Goal: Information Seeking & Learning: Learn about a topic

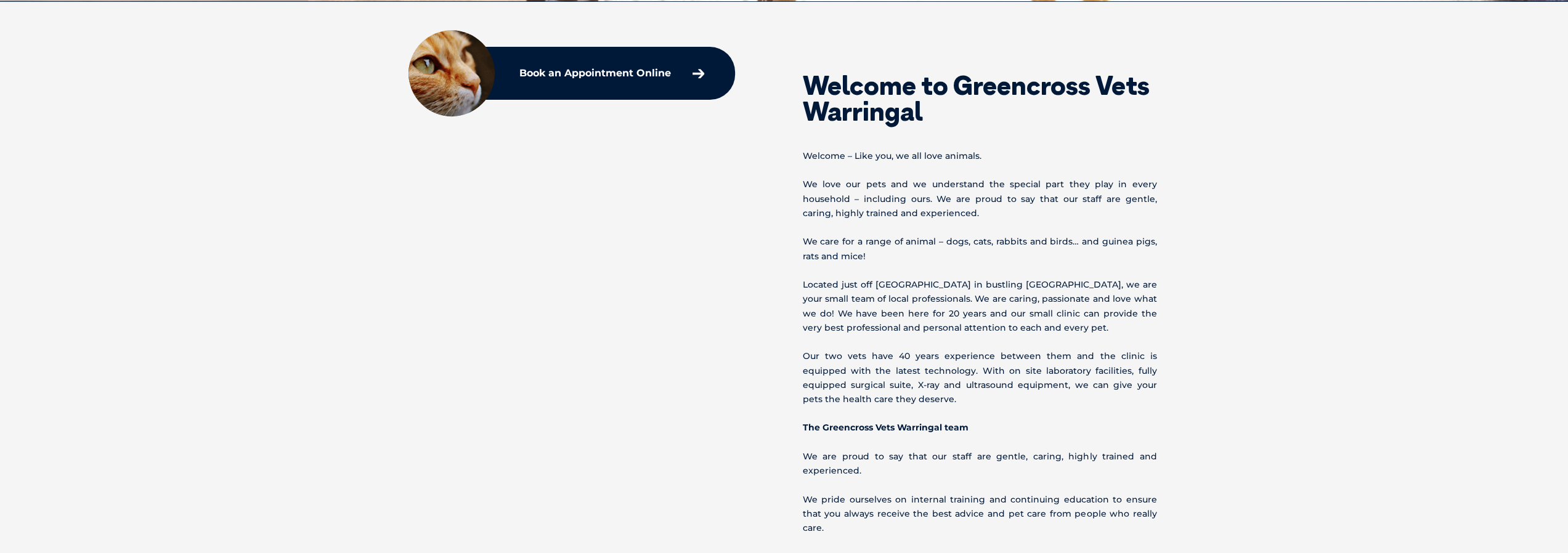
scroll to position [493, 0]
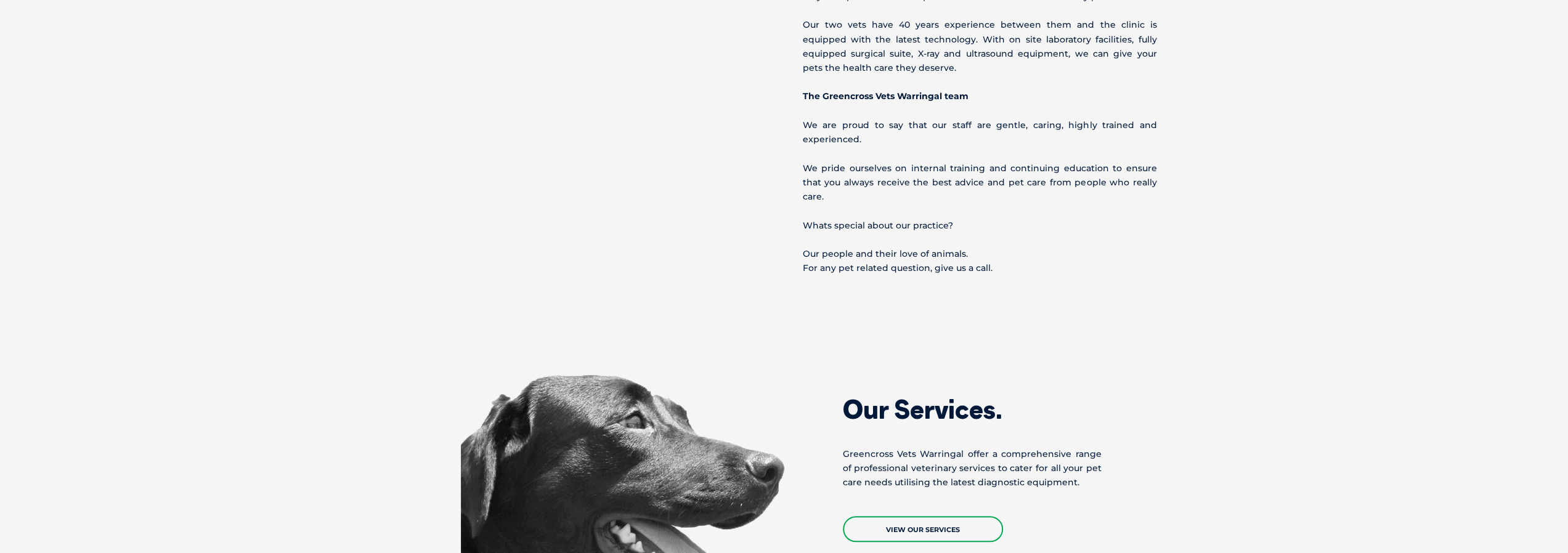
drag, startPoint x: 1217, startPoint y: 95, endPoint x: 1230, endPoint y: 302, distance: 207.4
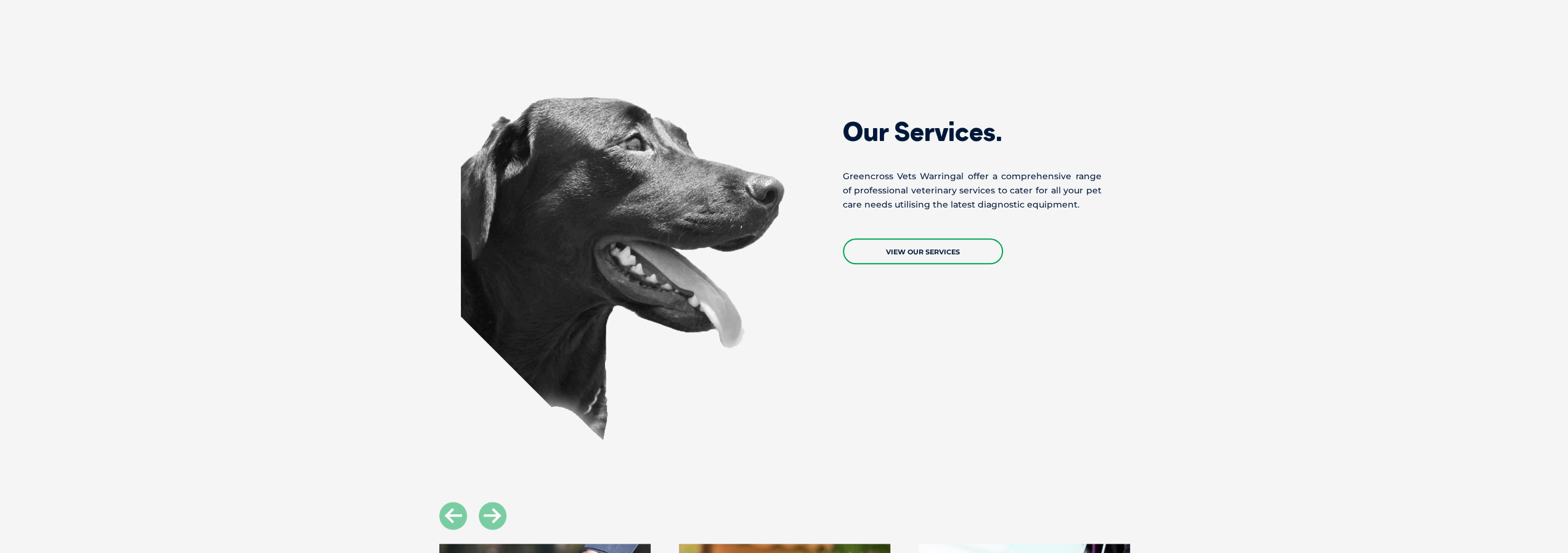
drag, startPoint x: 1262, startPoint y: 95, endPoint x: 1275, endPoint y: 320, distance: 225.4
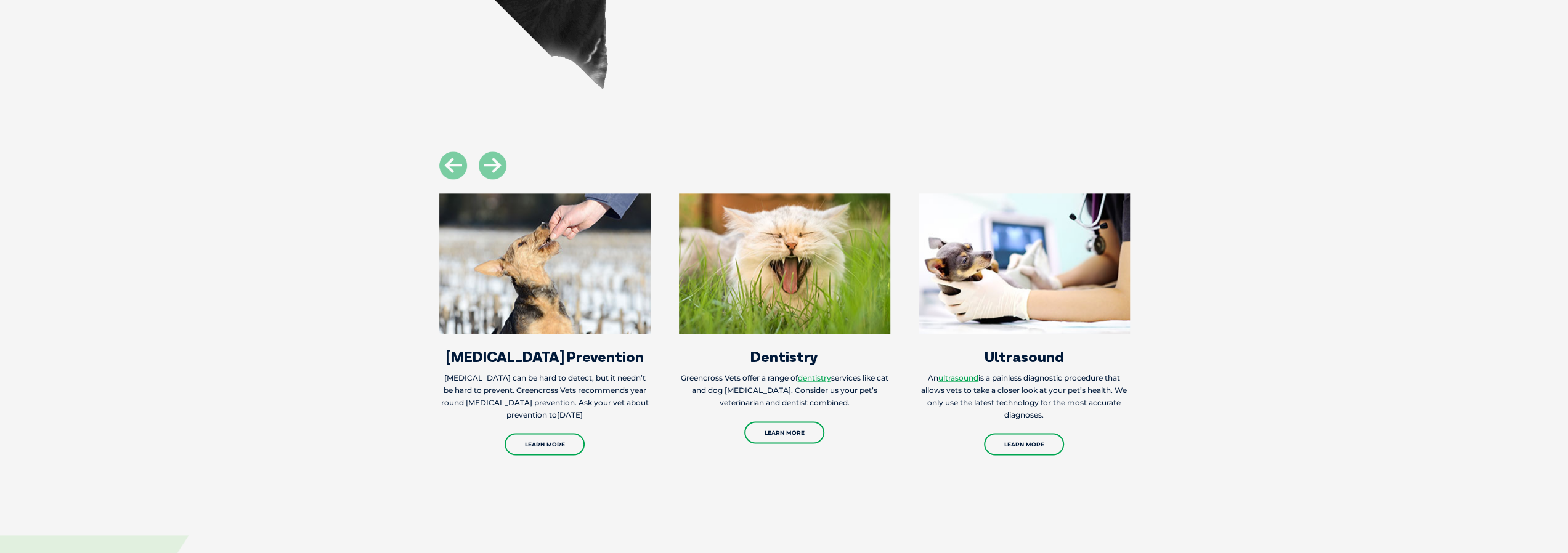
drag, startPoint x: 1269, startPoint y: 98, endPoint x: 1314, endPoint y: 338, distance: 244.2
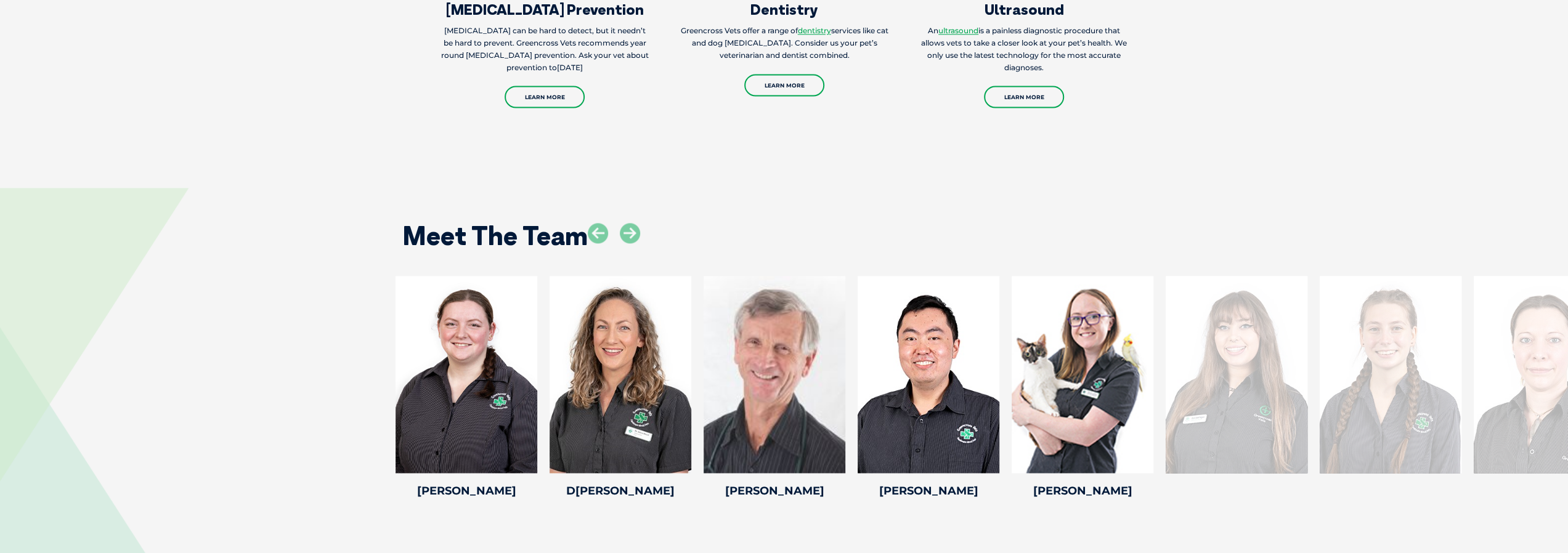
drag, startPoint x: 1293, startPoint y: 107, endPoint x: 1304, endPoint y: 258, distance: 151.4
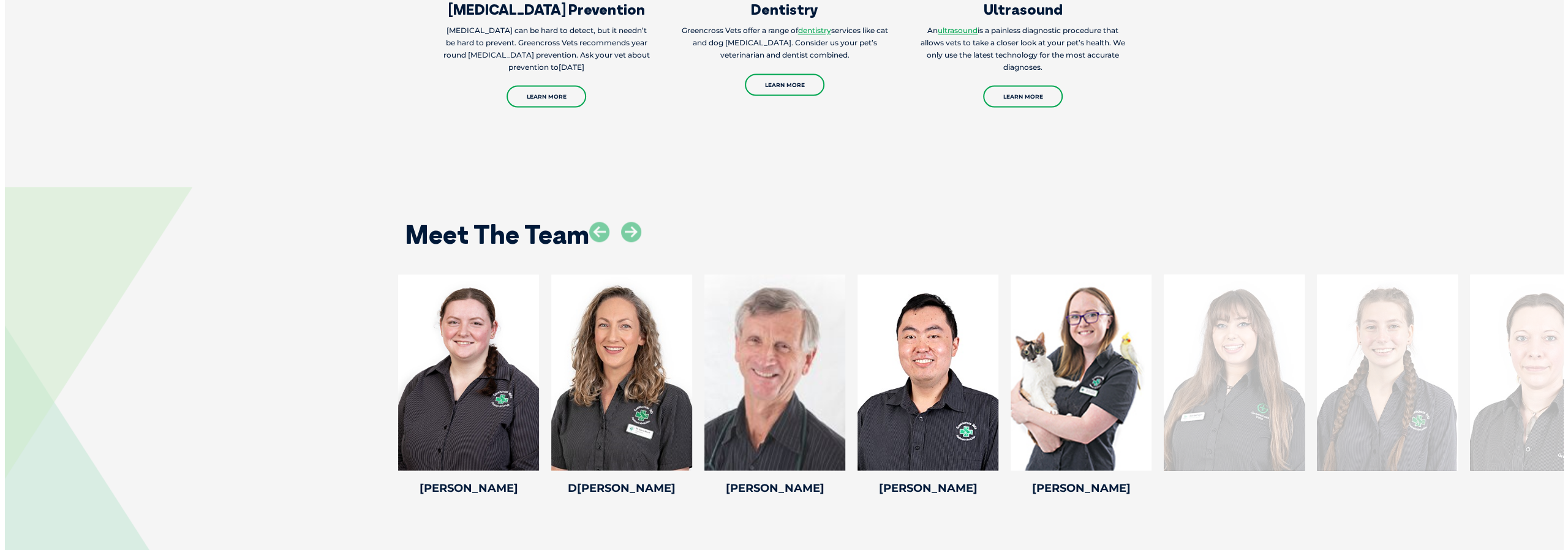
scroll to position [1863, 0]
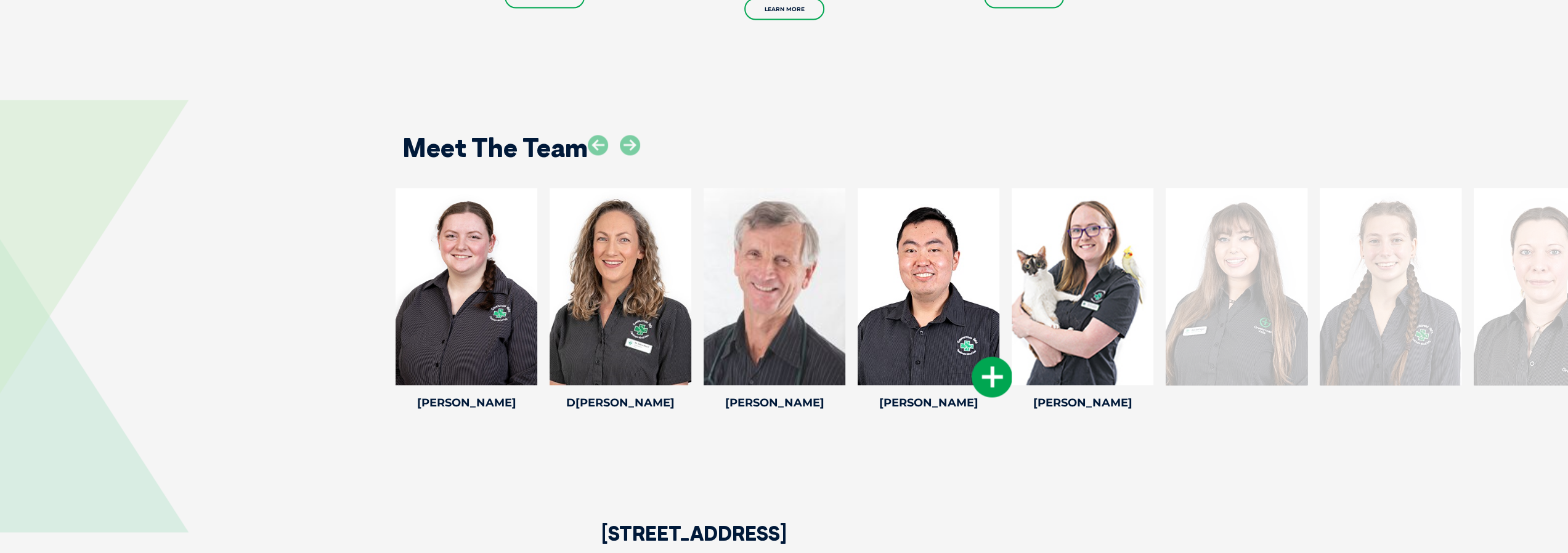
click at [924, 302] on div at bounding box center [929, 286] width 142 height 197
click at [928, 255] on div at bounding box center [929, 286] width 142 height 197
click at [985, 357] on icon at bounding box center [992, 377] width 40 height 40
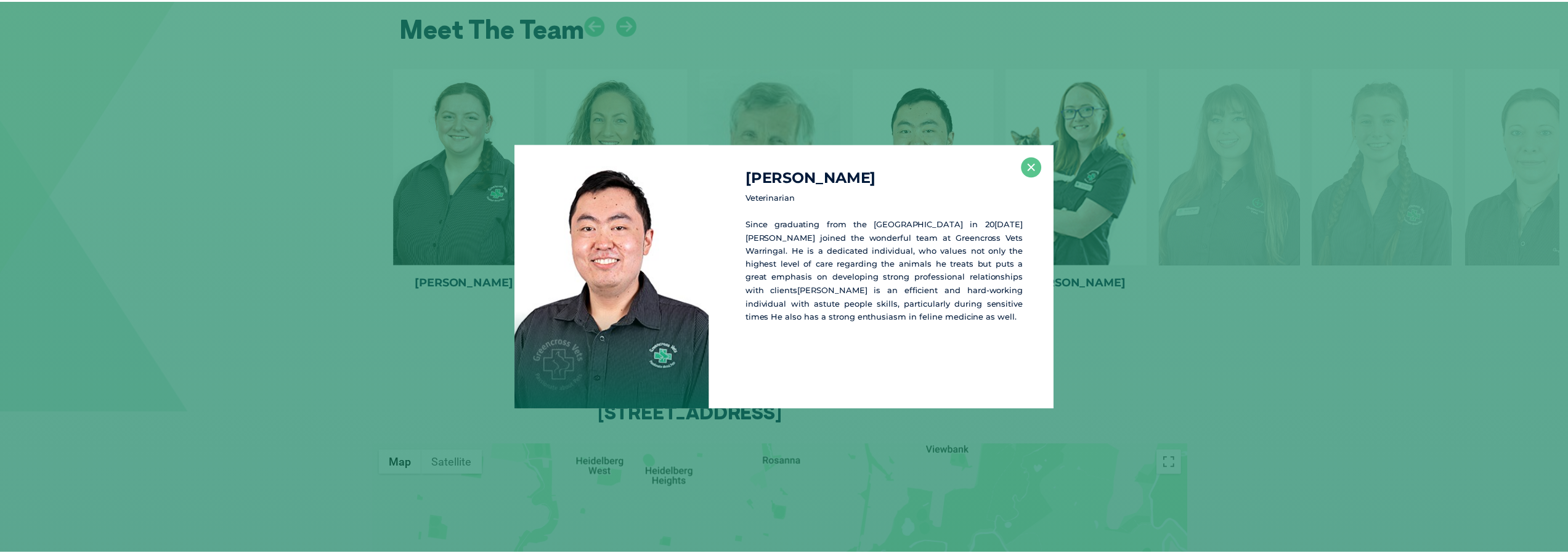
scroll to position [1995, 0]
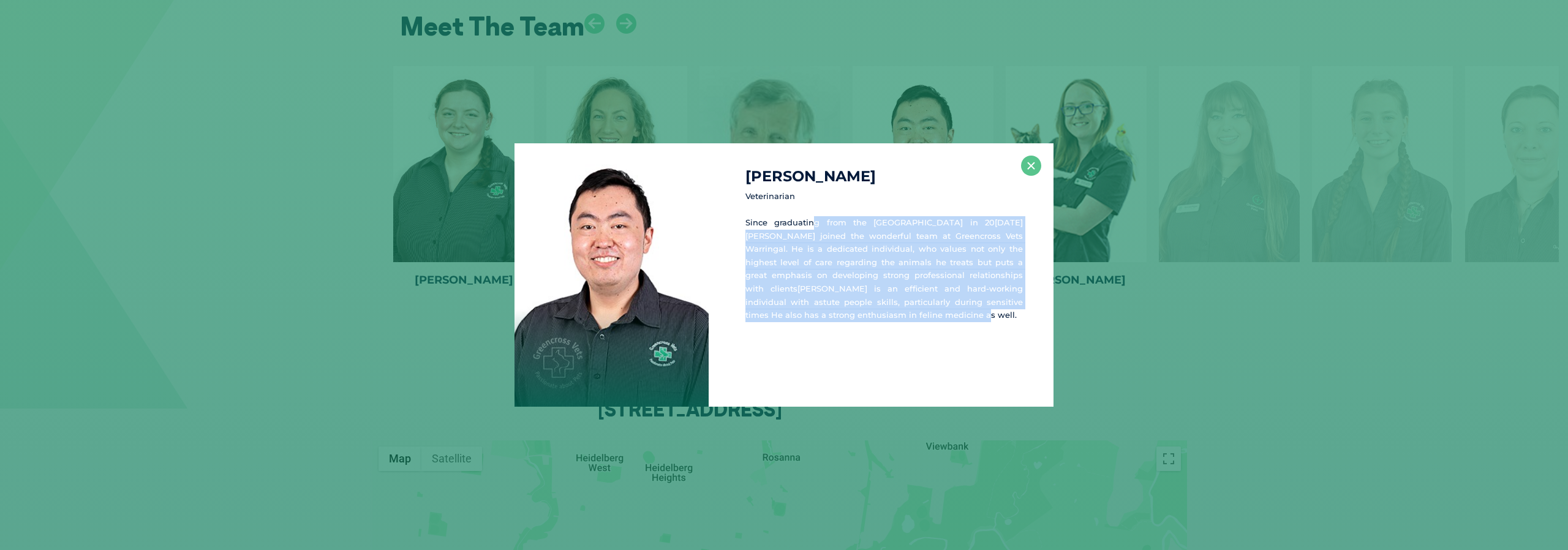
drag, startPoint x: 811, startPoint y: 228, endPoint x: 1023, endPoint y: 311, distance: 227.7
click at [1023, 311] on div "[PERSON_NAME][PERSON_NAME] Veterinarian Since graduating from the [GEOGRAPHIC_D…" at bounding box center [881, 275] width 345 height 264
click at [1345, 351] on div "[PERSON_NAME] Veterinarian Since graduating from the [GEOGRAPHIC_DATA] in 20[DA…" at bounding box center [783, 275] width 1558 height 264
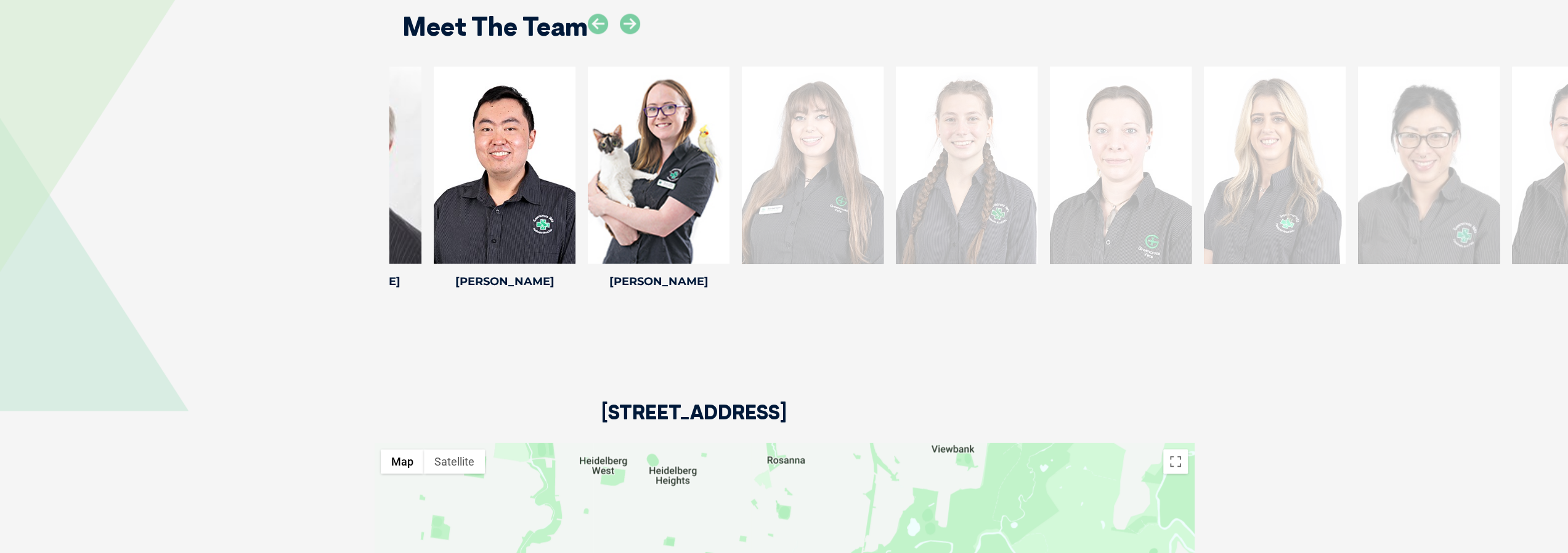
drag, startPoint x: 1297, startPoint y: 189, endPoint x: 866, endPoint y: 190, distance: 431.0
click at [866, 190] on div at bounding box center [813, 165] width 142 height 197
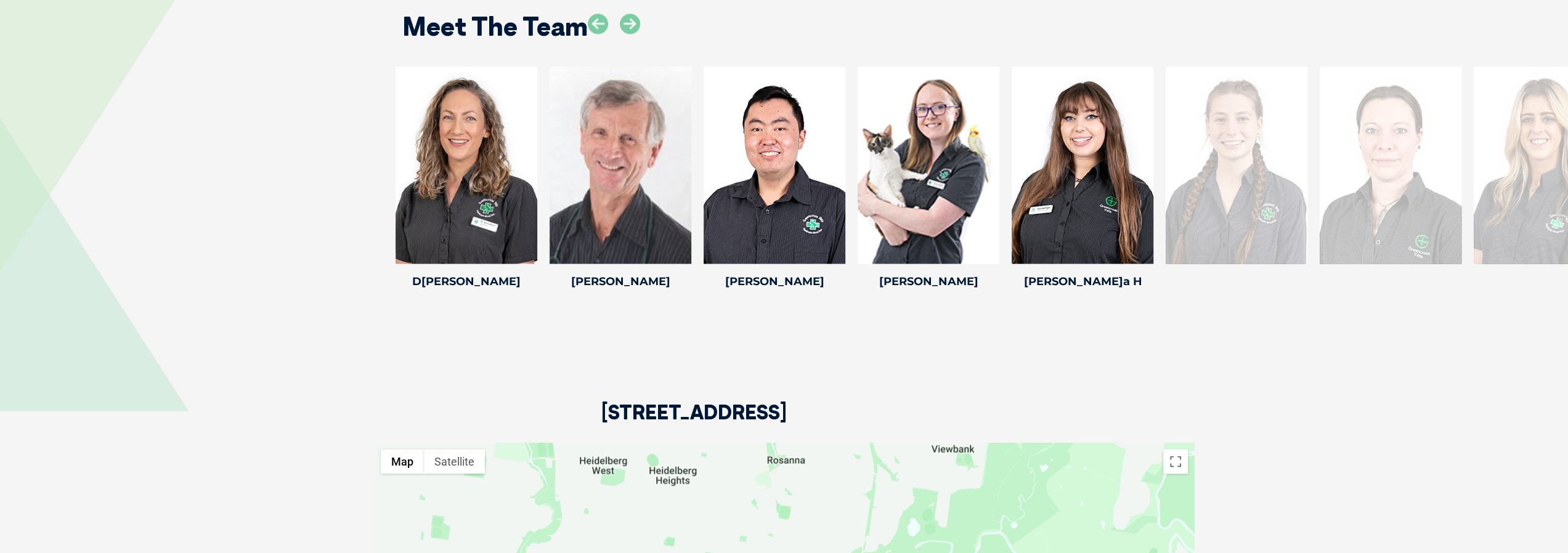
drag, startPoint x: 1055, startPoint y: 160, endPoint x: 918, endPoint y: 162, distance: 137.0
click at [1160, 163] on div "Tahlia H Tahlia H Veterinary Nurse Since becoming a veterinary nurse, [PERSON_N…" at bounding box center [1236, 180] width 154 height 227
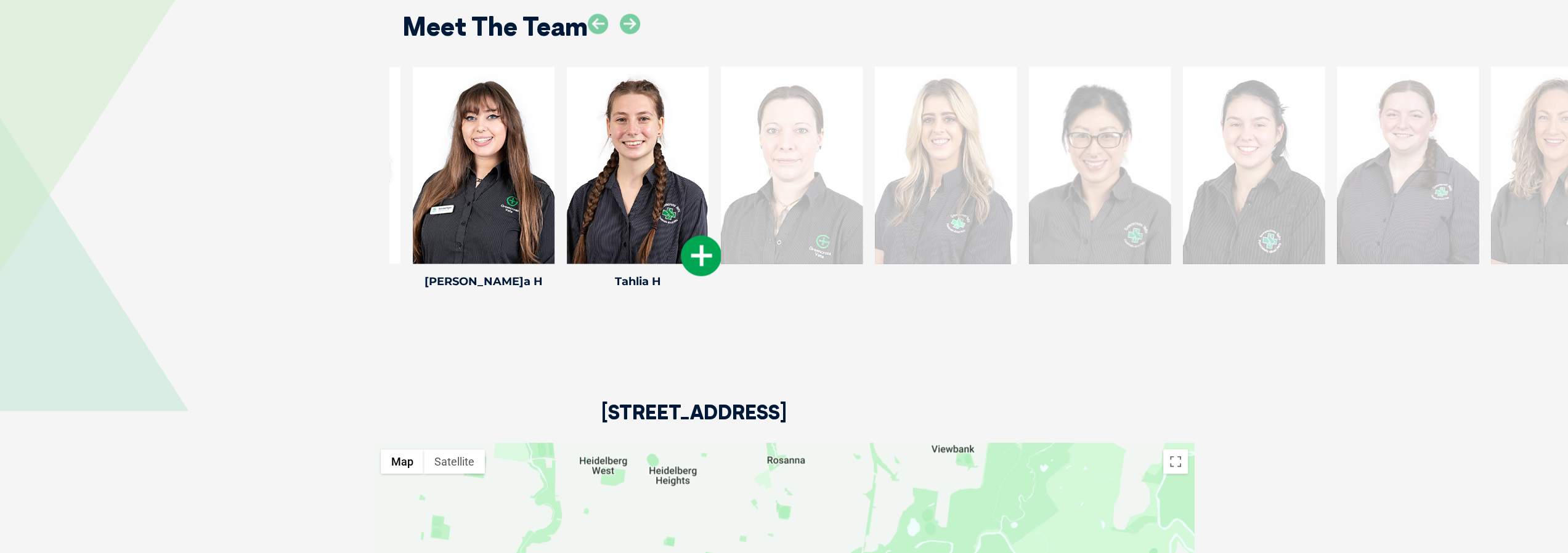
drag, startPoint x: 1181, startPoint y: 188, endPoint x: 722, endPoint y: 168, distance: 459.4
click at [721, 179] on div at bounding box center [792, 165] width 142 height 197
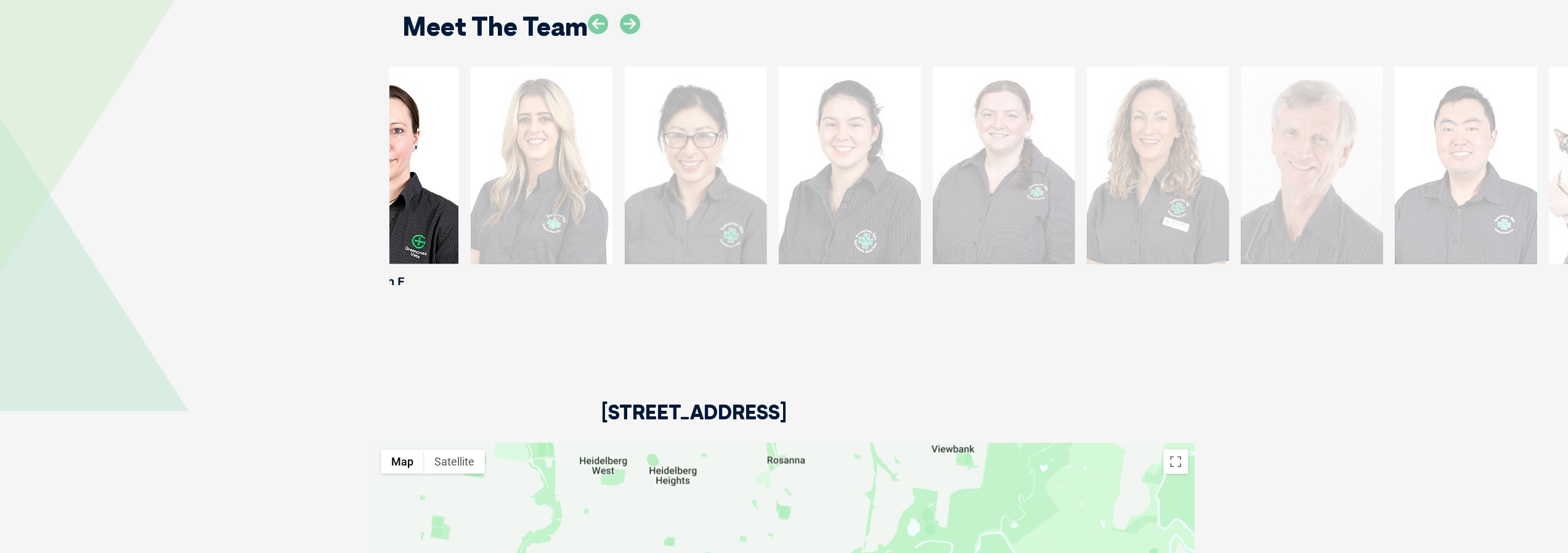
drag, startPoint x: 1522, startPoint y: 168, endPoint x: 1068, endPoint y: 177, distance: 454.1
click at [920, 178] on div at bounding box center [849, 165] width 142 height 197
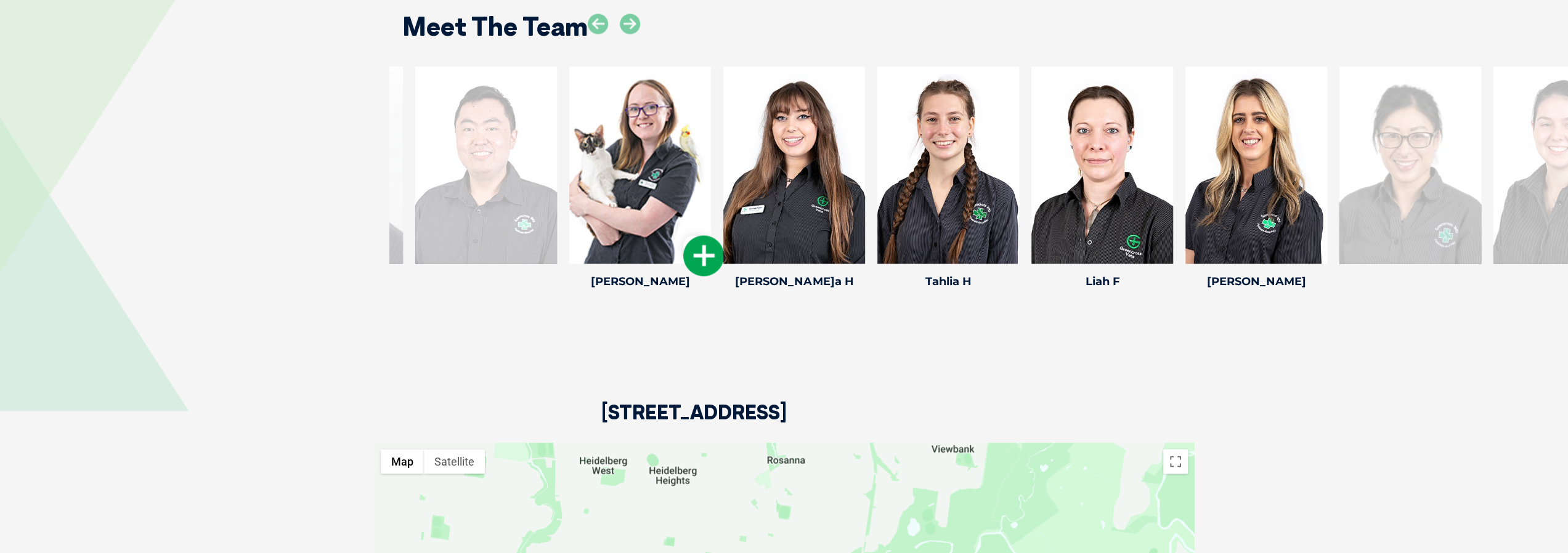
drag, startPoint x: 515, startPoint y: 161, endPoint x: 577, endPoint y: 182, distance: 65.5
click at [577, 182] on div at bounding box center [640, 165] width 142 height 197
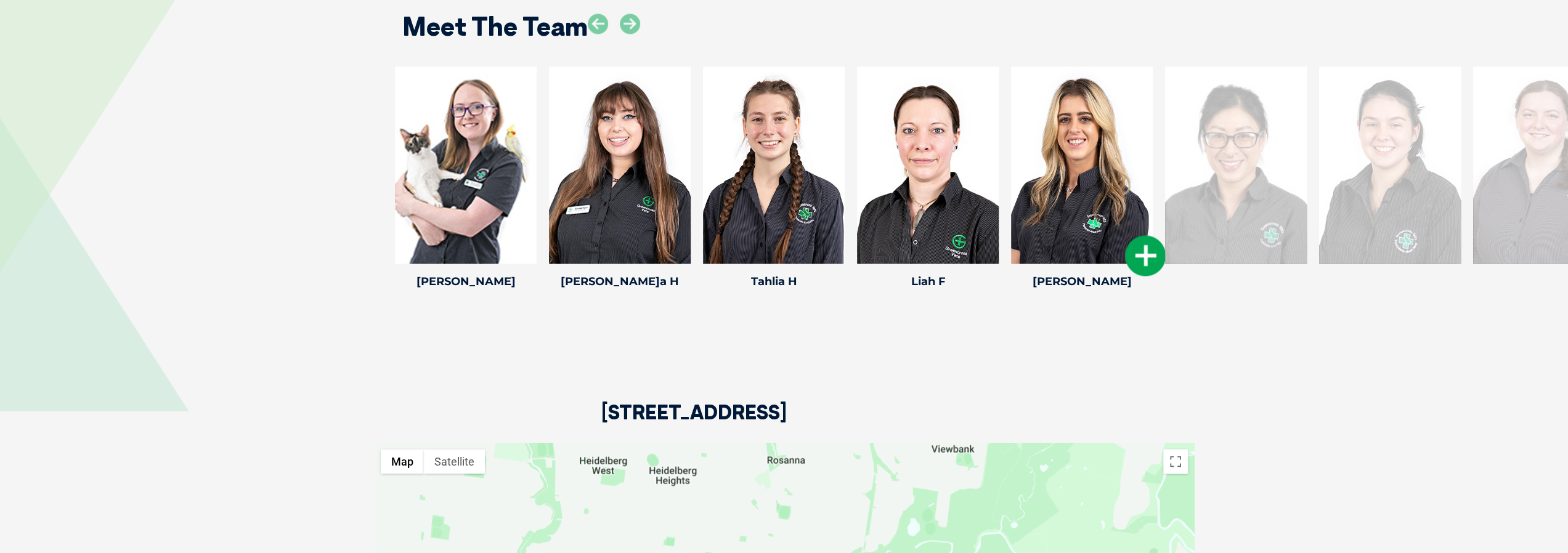
drag, startPoint x: 1140, startPoint y: 171, endPoint x: 860, endPoint y: 164, distance: 280.1
click at [1011, 167] on div at bounding box center [1081, 165] width 142 height 197
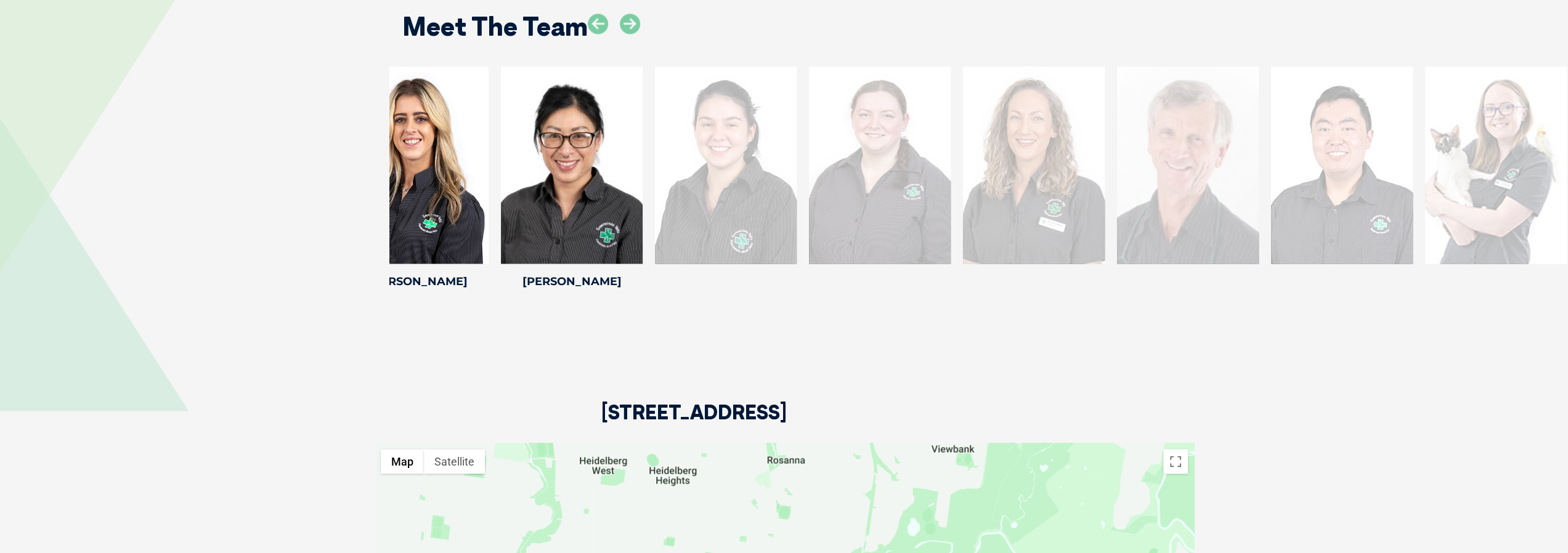
drag, startPoint x: 1253, startPoint y: 164, endPoint x: 707, endPoint y: 161, distance: 546.0
click at [711, 161] on div at bounding box center [726, 165] width 142 height 197
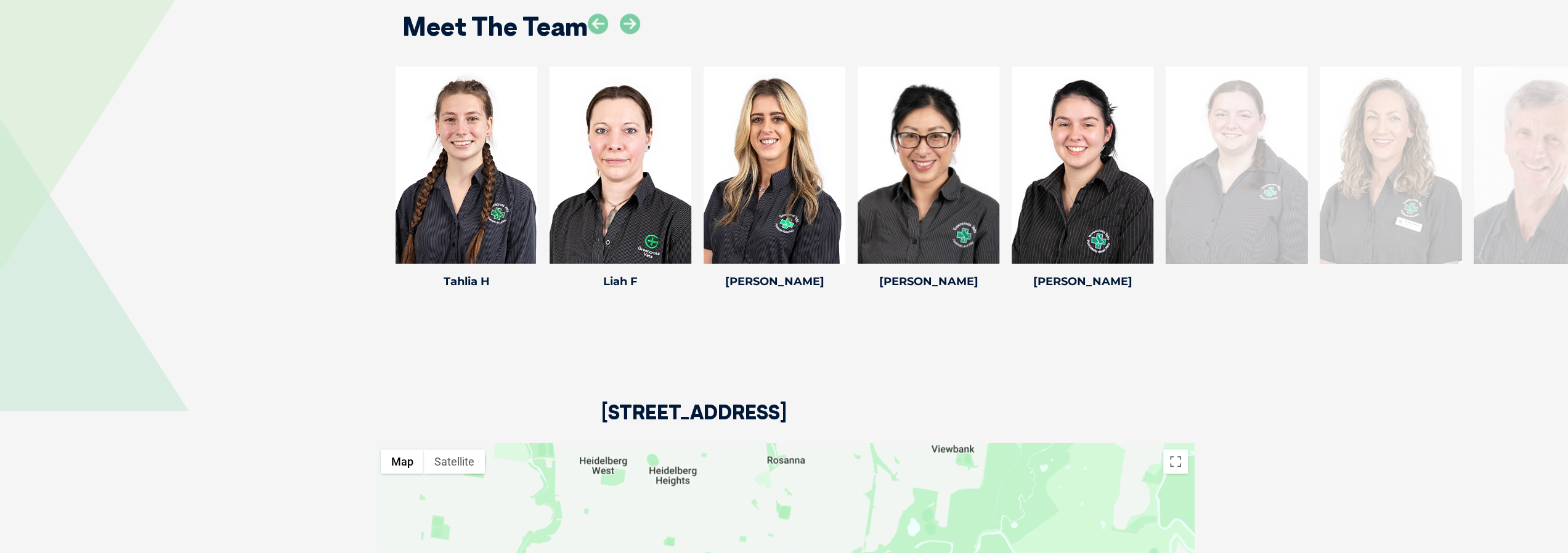
click at [1297, 150] on div at bounding box center [1236, 165] width 142 height 197
click at [1267, 156] on div at bounding box center [1236, 165] width 142 height 197
drag, startPoint x: 1364, startPoint y: 148, endPoint x: 968, endPoint y: 124, distance: 396.7
click at [1320, 124] on div at bounding box center [1391, 165] width 142 height 197
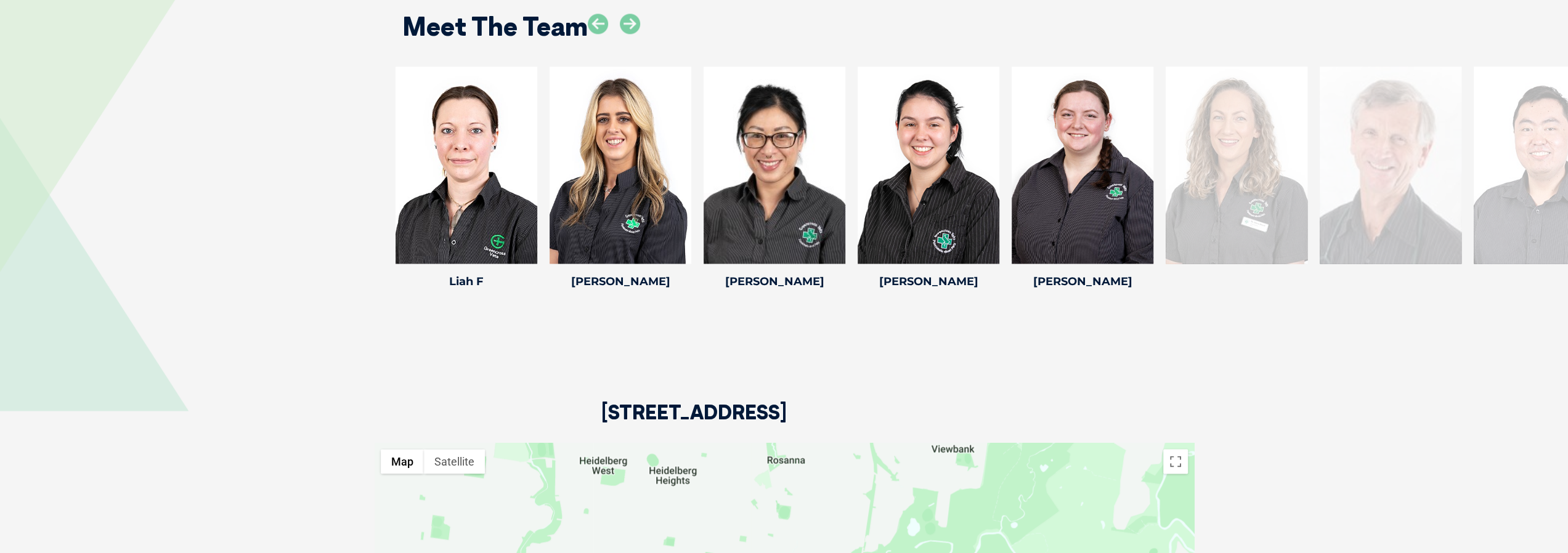
drag, startPoint x: 1433, startPoint y: 125, endPoint x: 718, endPoint y: 116, distance: 715.1
click at [1474, 116] on div at bounding box center [1545, 165] width 142 height 197
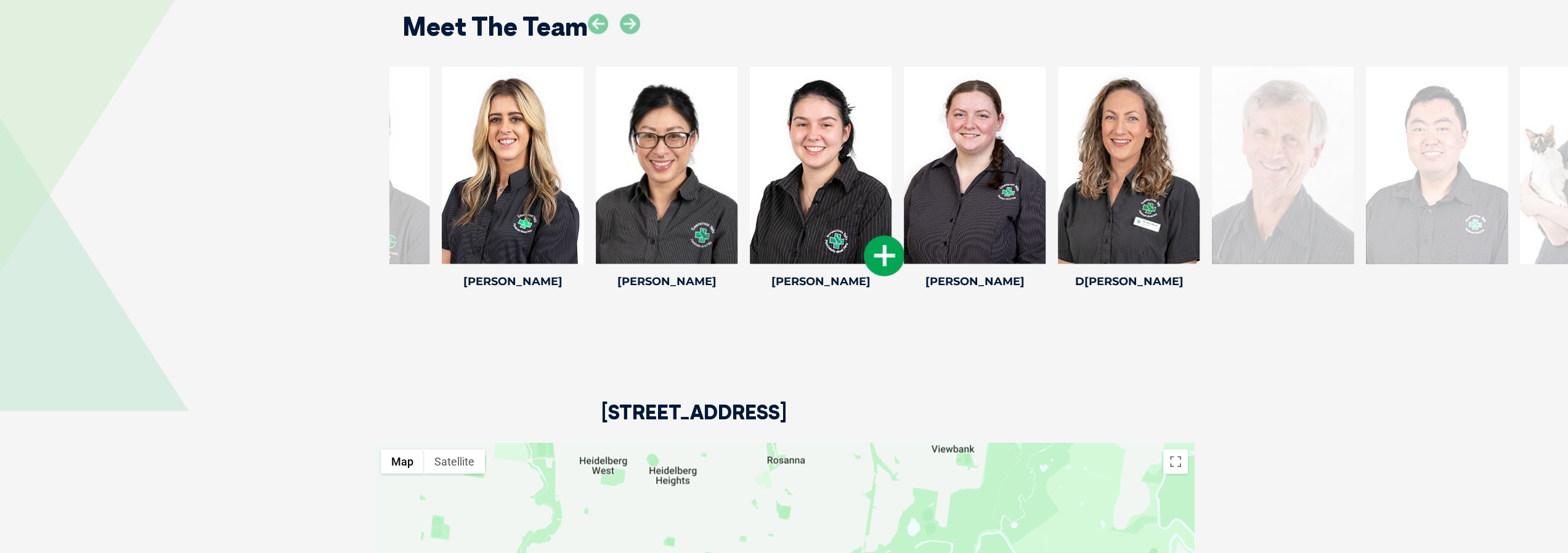
drag, startPoint x: 980, startPoint y: 167, endPoint x: 1212, endPoint y: 152, distance: 232.5
click at [1046, 158] on div at bounding box center [975, 165] width 142 height 197
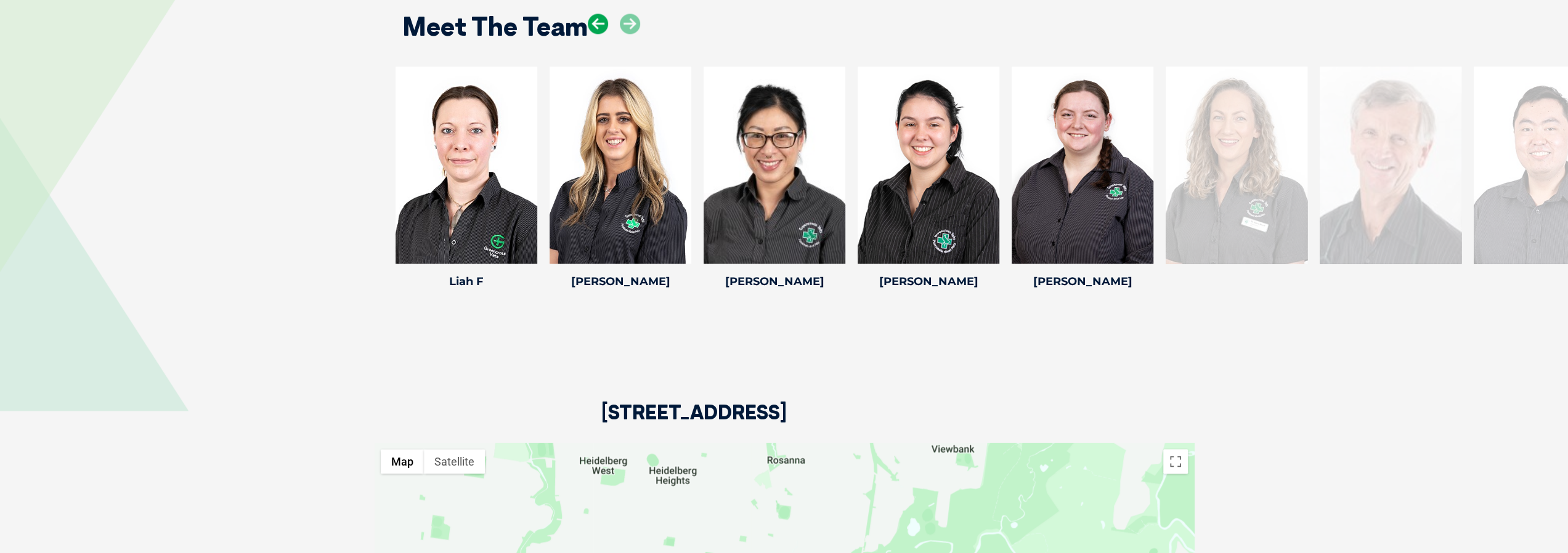
click at [593, 14] on icon at bounding box center [598, 24] width 21 height 21
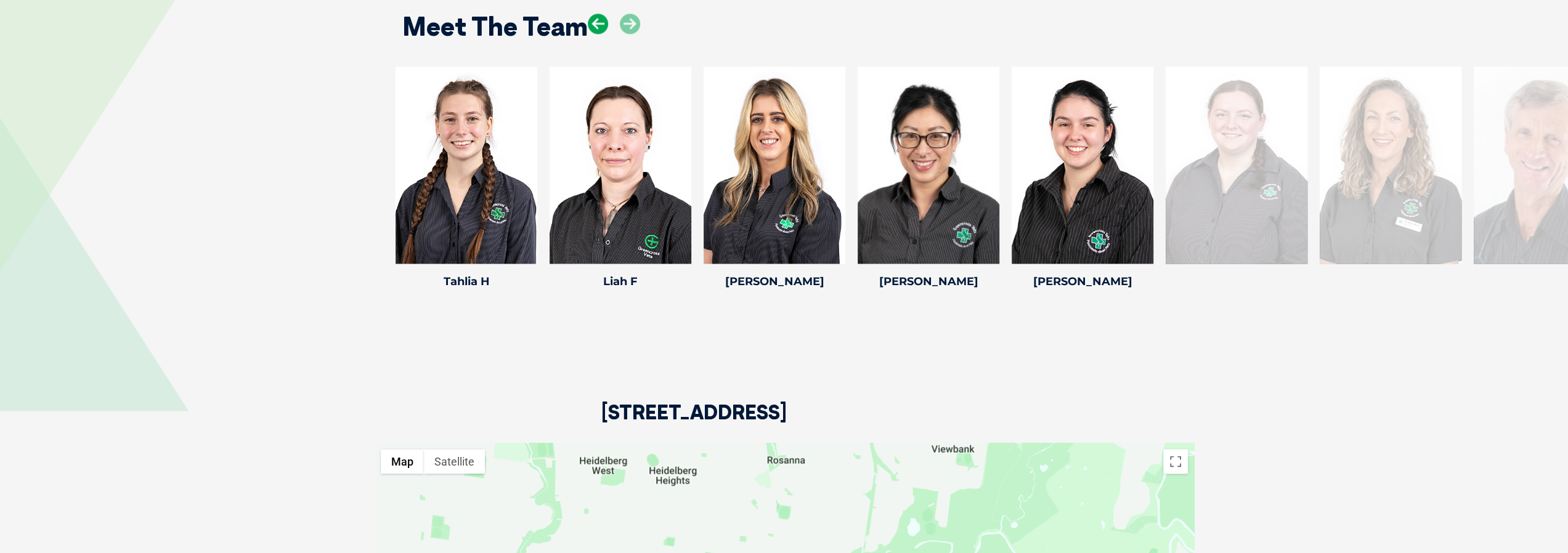
click at [593, 14] on icon at bounding box center [598, 24] width 21 height 21
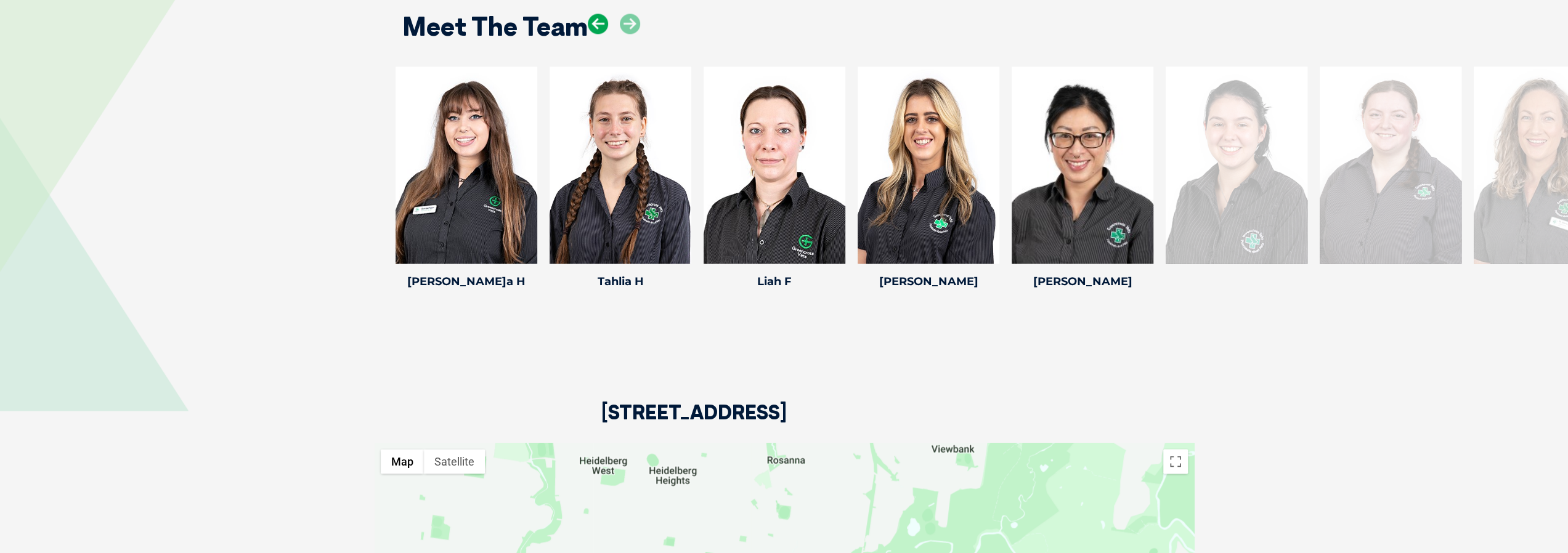
click at [593, 14] on icon at bounding box center [598, 24] width 21 height 21
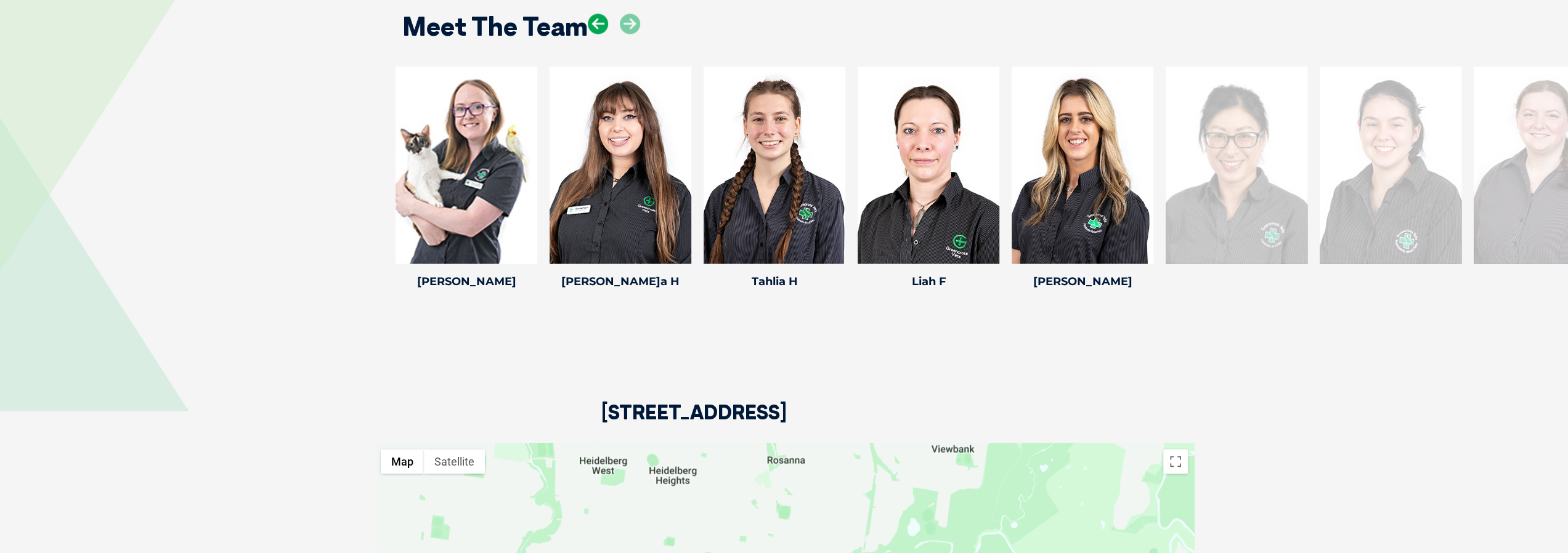
click at [593, 14] on icon at bounding box center [598, 24] width 21 height 21
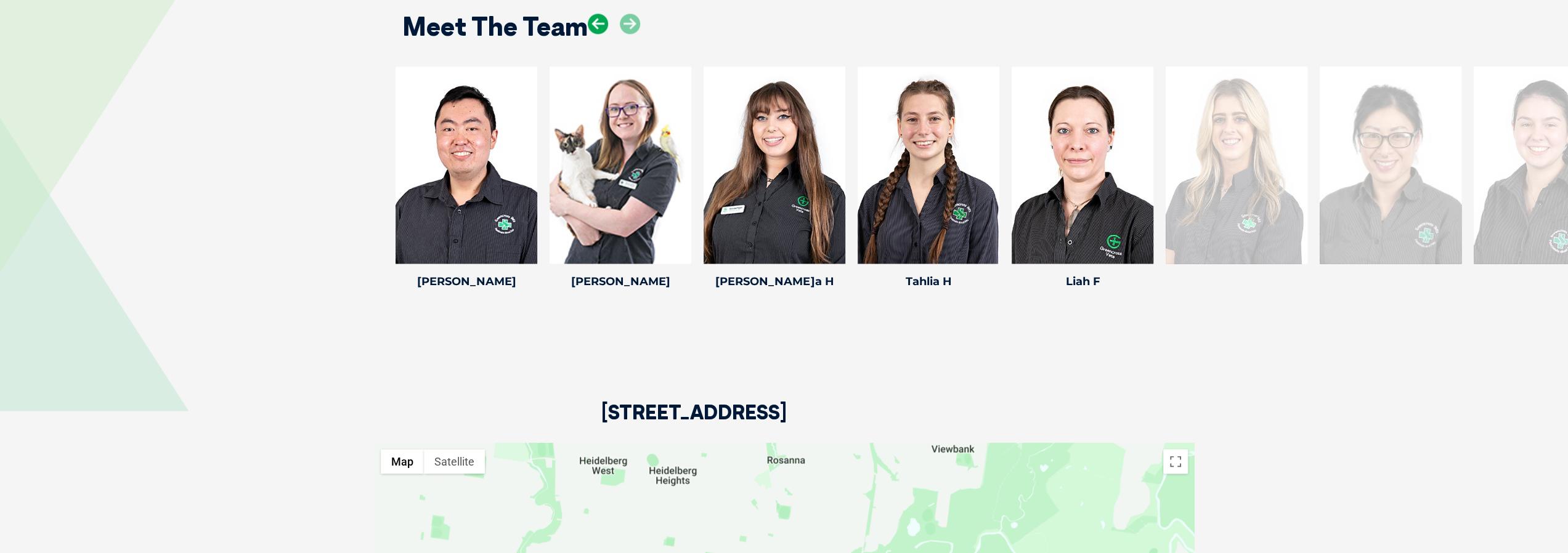
click at [593, 14] on icon at bounding box center [598, 24] width 21 height 21
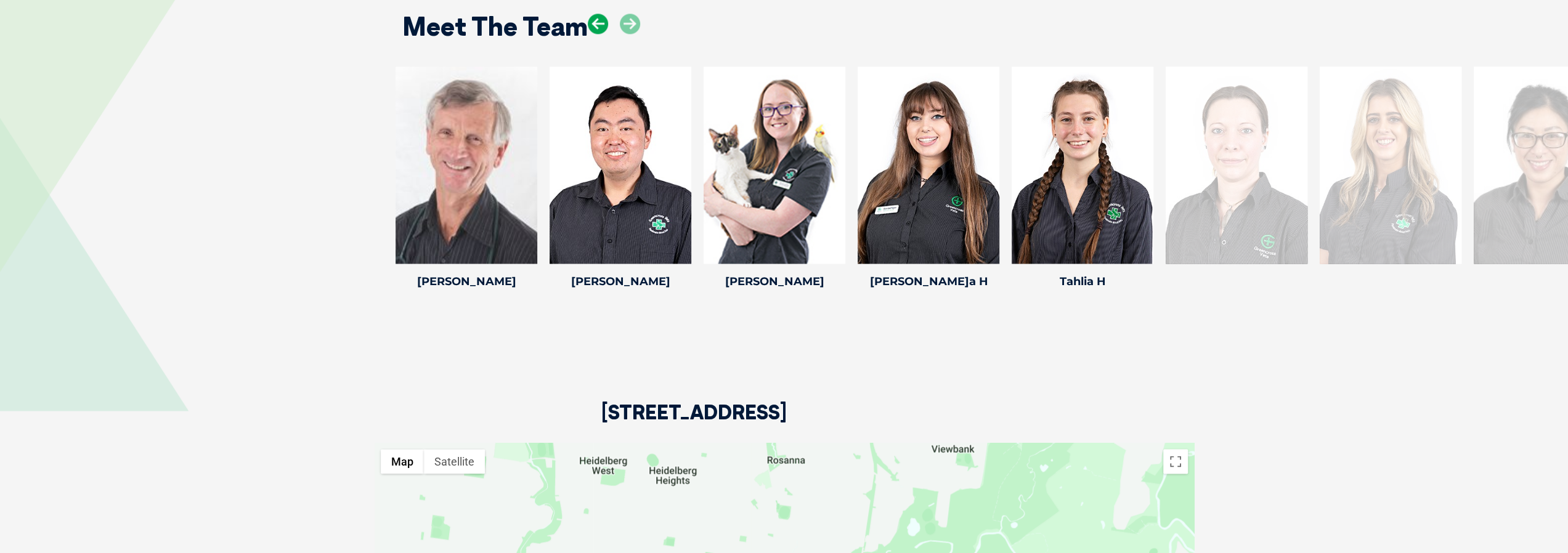
click at [593, 14] on icon at bounding box center [598, 24] width 21 height 21
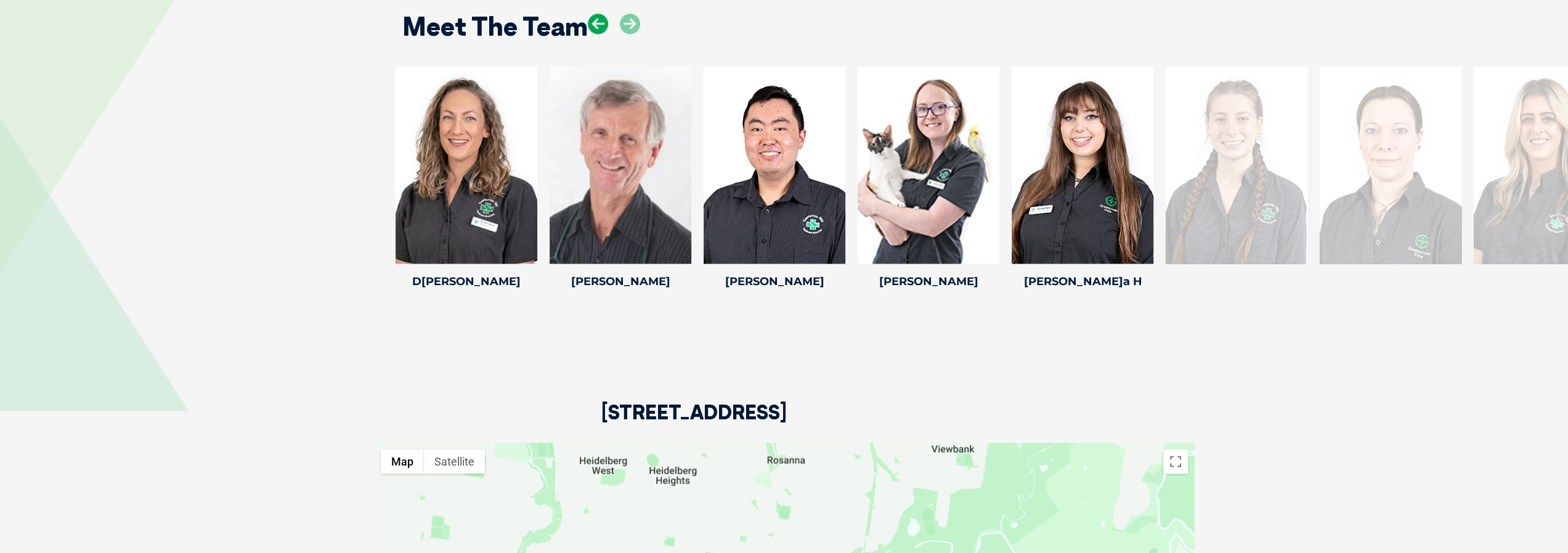
click at [593, 14] on icon at bounding box center [598, 24] width 21 height 21
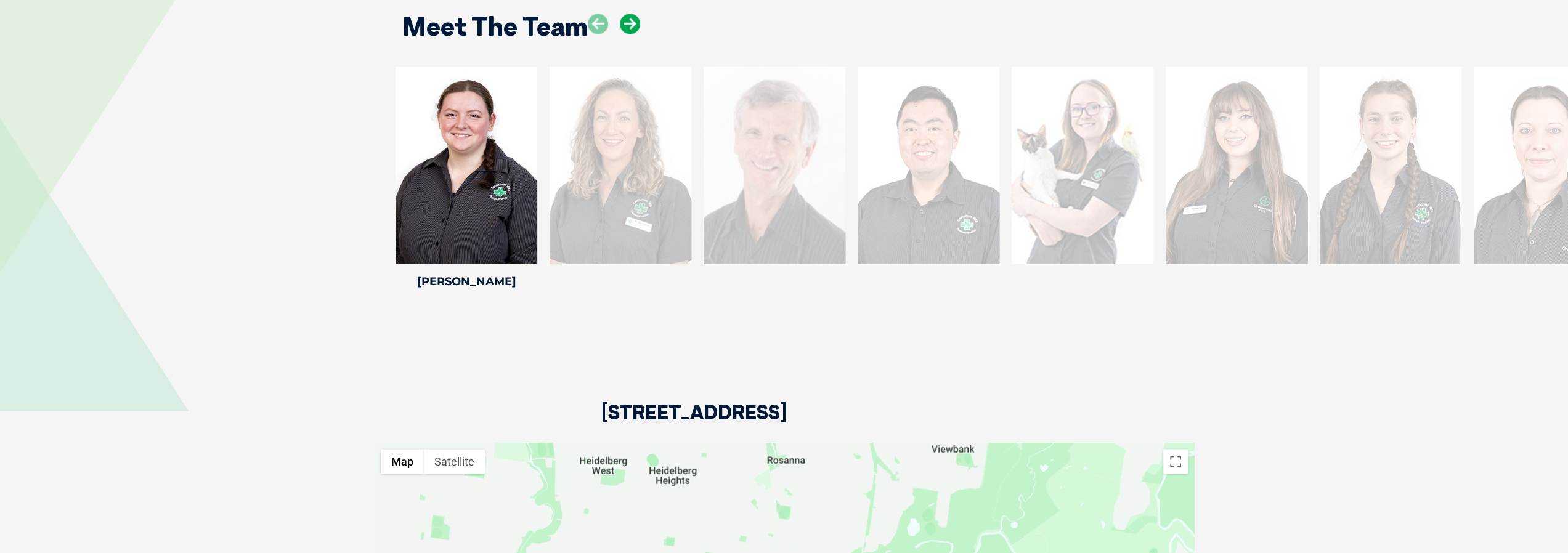
click at [627, 14] on icon at bounding box center [630, 24] width 21 height 21
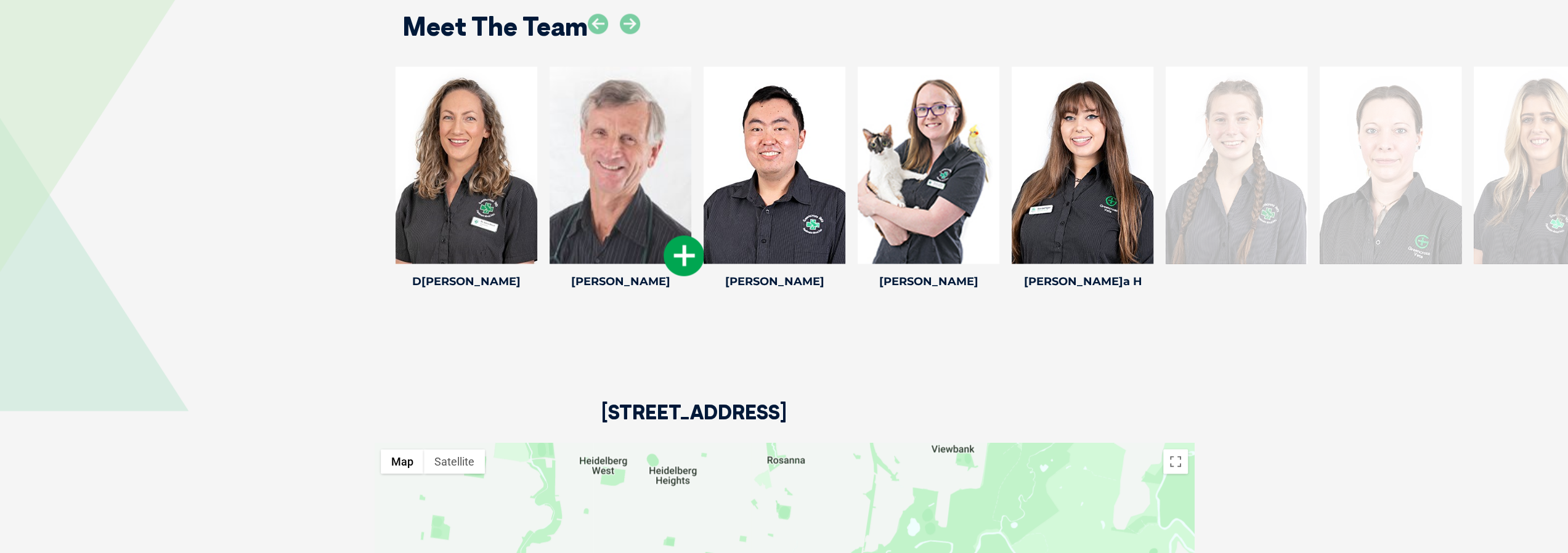
click at [679, 242] on icon at bounding box center [683, 255] width 40 height 40
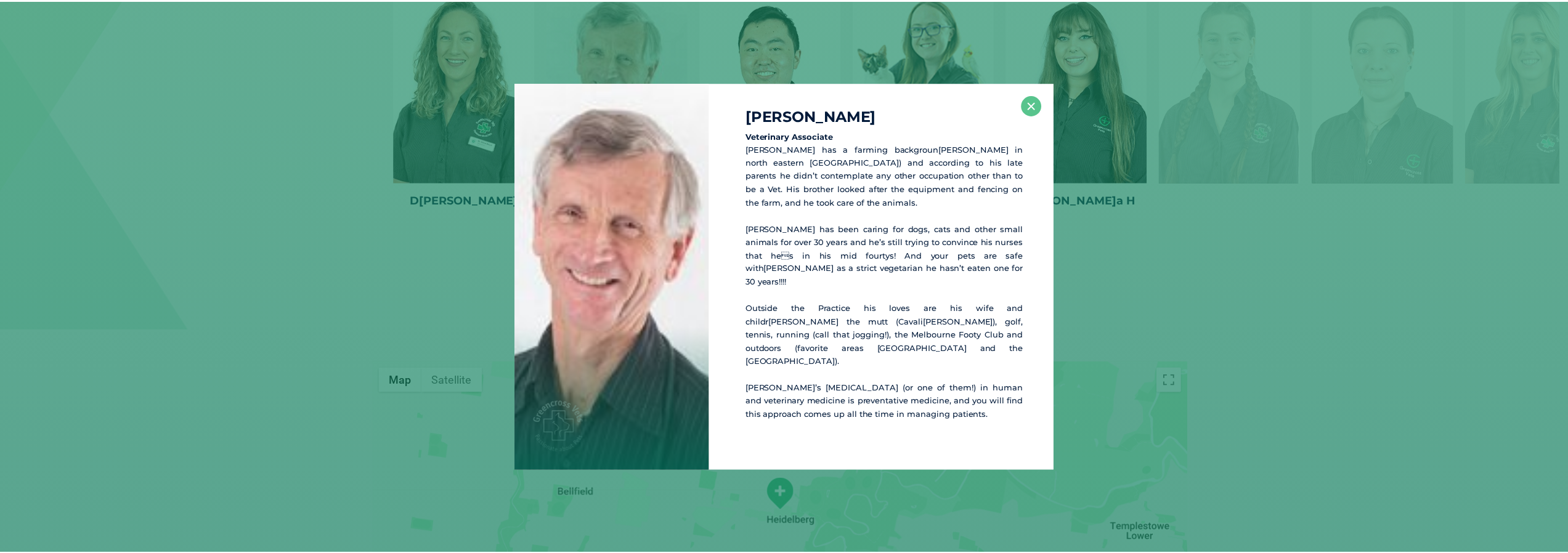
scroll to position [2078, 0]
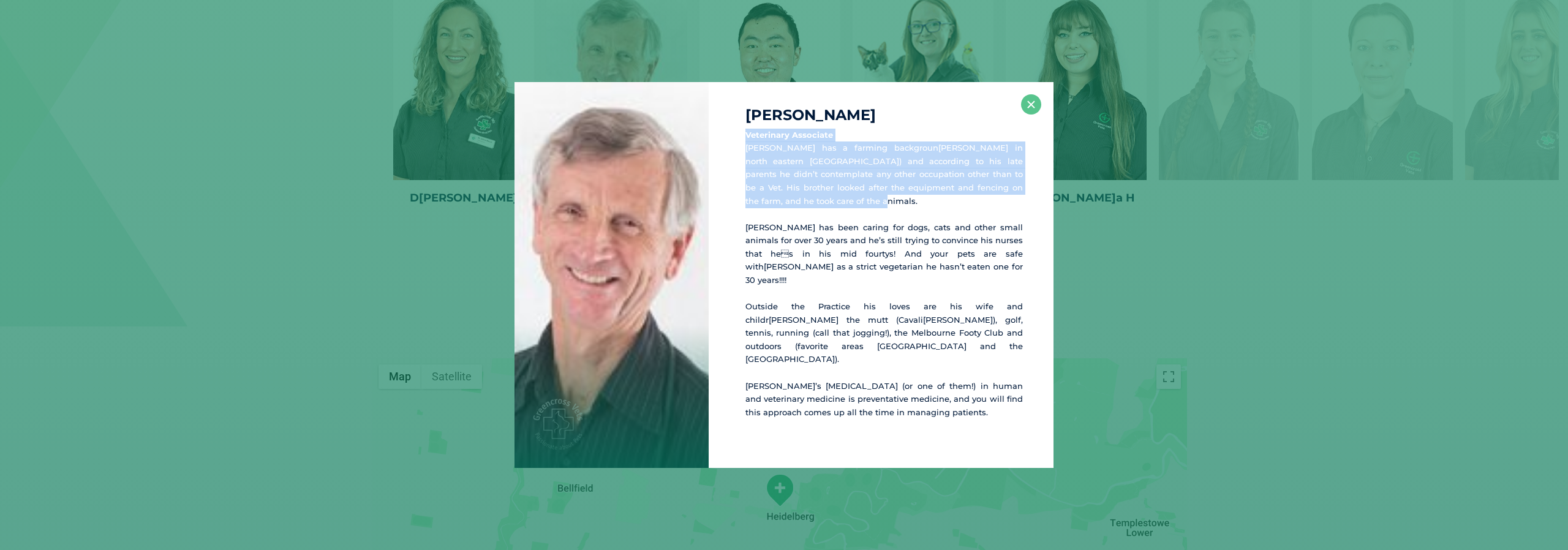
drag, startPoint x: 896, startPoint y: 150, endPoint x: 1022, endPoint y: 214, distance: 141.3
click at [1022, 208] on p "Veterinary Associate[PERSON_NAME] has a farming background[PERSON_NAME] in nort…" at bounding box center [883, 168] width 277 height 79
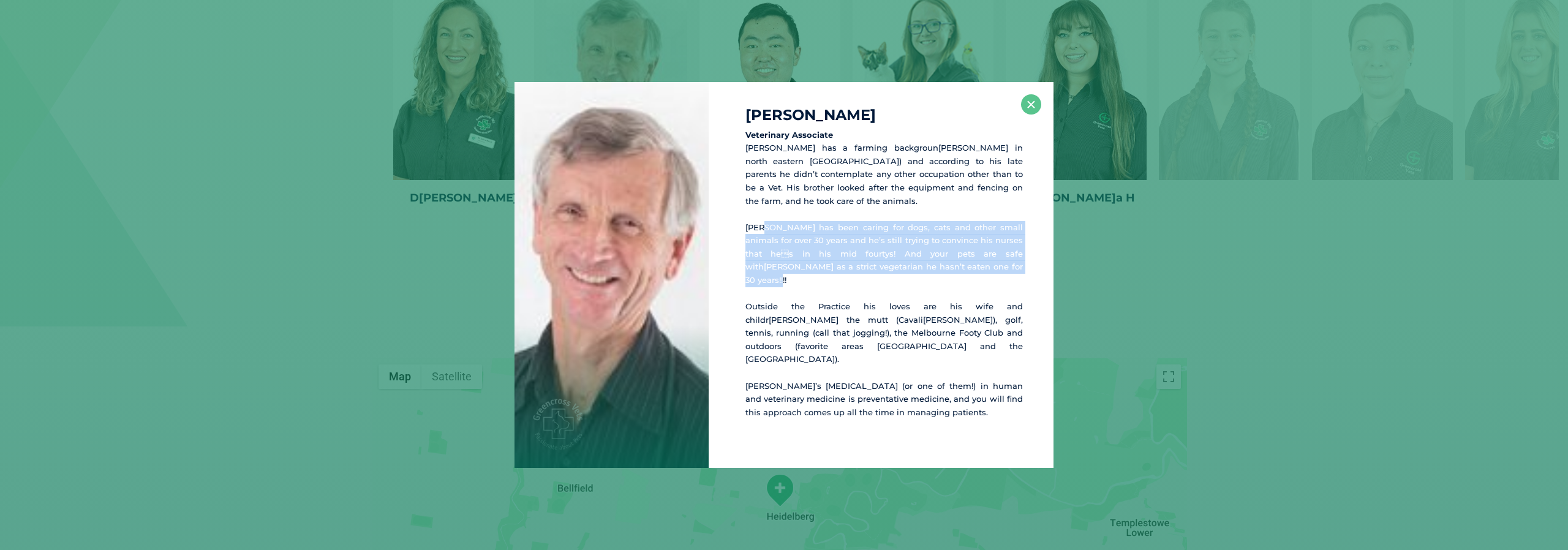
drag, startPoint x: 761, startPoint y: 240, endPoint x: 932, endPoint y: 279, distance: 175.4
click at [932, 279] on p "[PERSON_NAME] has been caring for dogs, cats and other small animals for over 3…" at bounding box center [883, 254] width 277 height 66
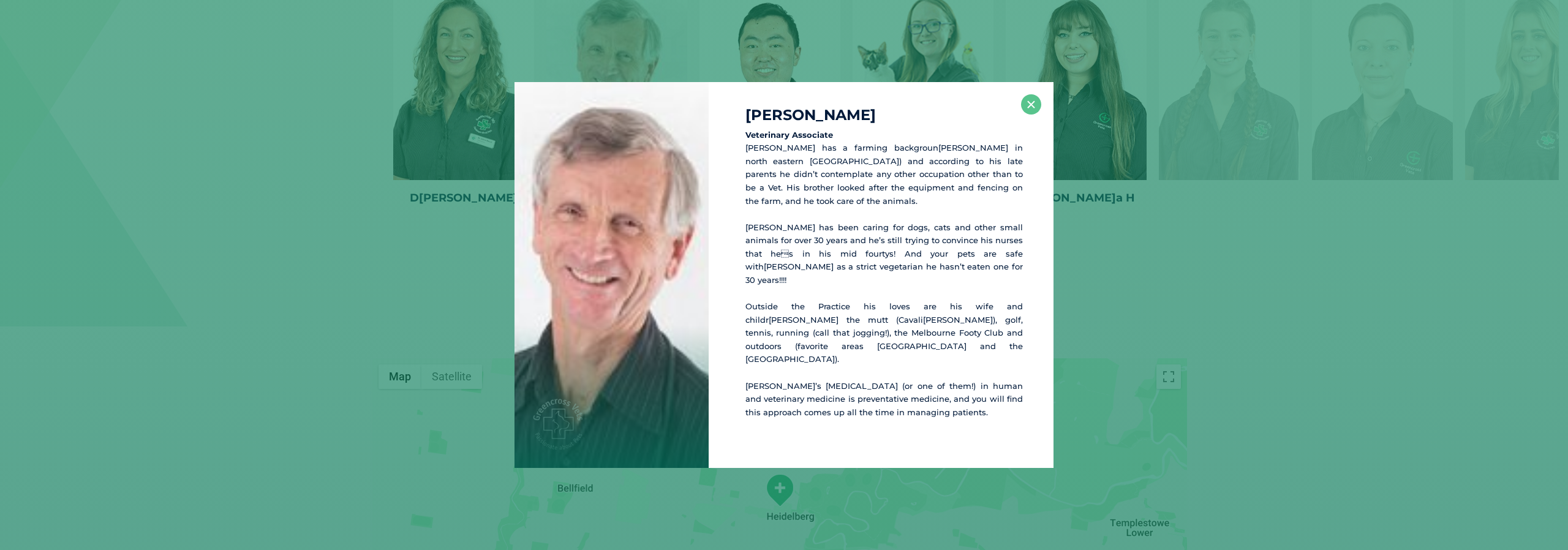
click at [301, 218] on div "[PERSON_NAME] Veterinary Associate[PERSON_NAME] has a farming background[PERSON…" at bounding box center [783, 275] width 1558 height 386
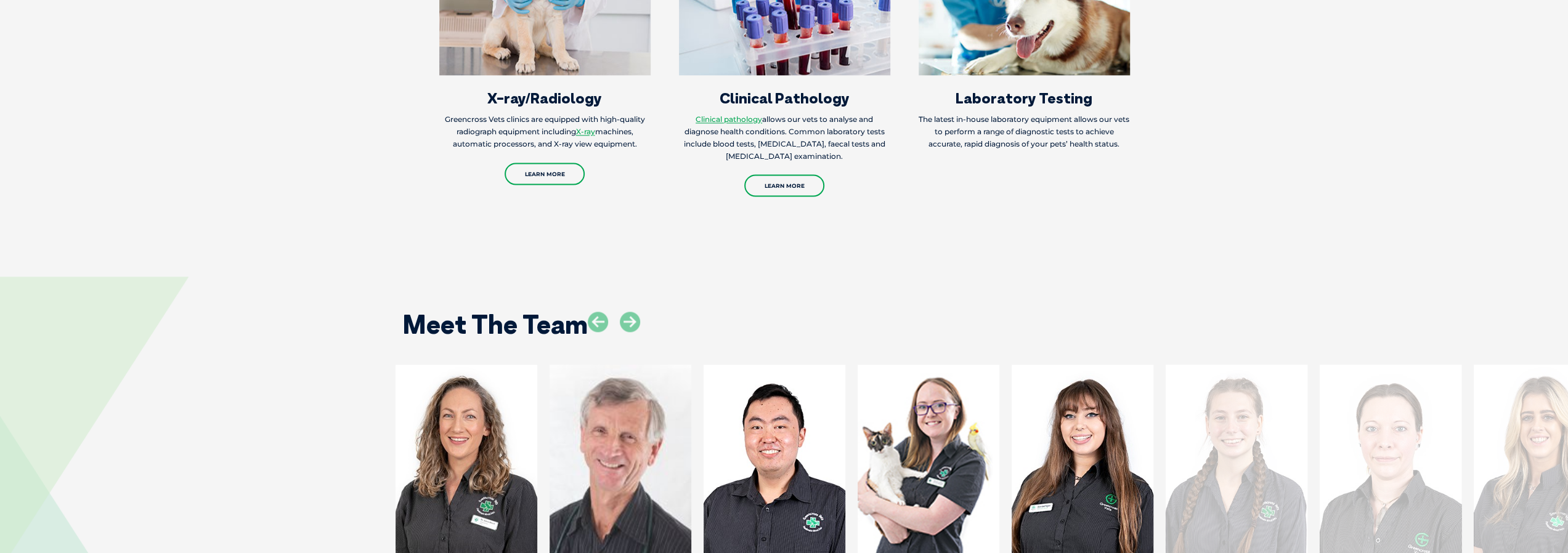
drag, startPoint x: 323, startPoint y: 376, endPoint x: 321, endPoint y: 147, distance: 229.0
